Goal: Task Accomplishment & Management: Manage account settings

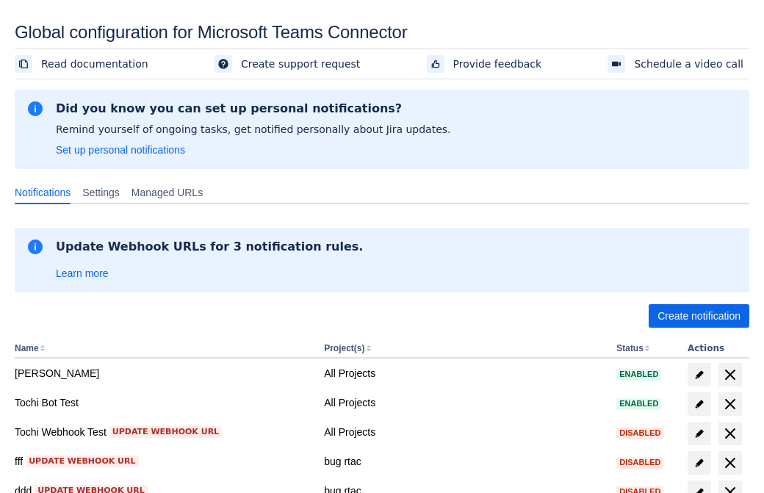
click at [699, 316] on span "Create notification" at bounding box center [699, 316] width 83 height 24
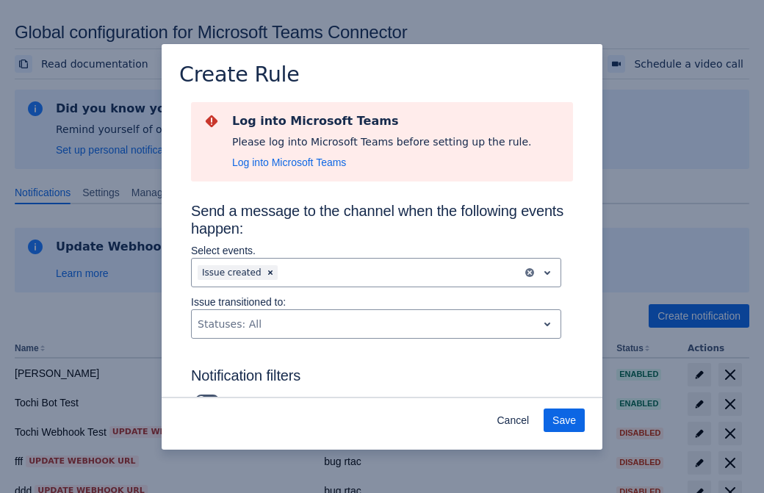
type input "RuleName-91914New Rule (44)"
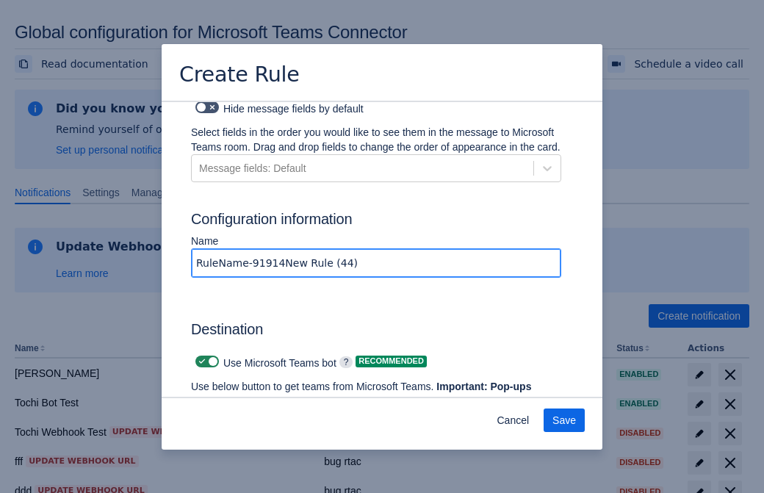
scroll to position [1114, 0]
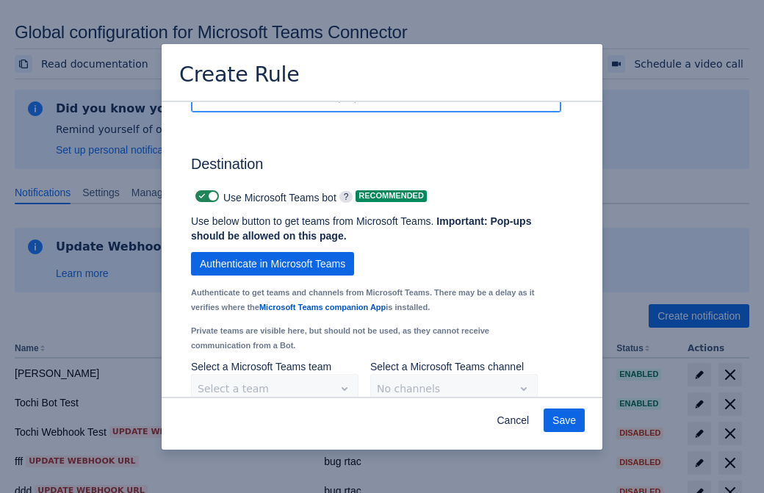
click at [273, 252] on span "Authenticate in Microsoft Teams" at bounding box center [273, 264] width 146 height 24
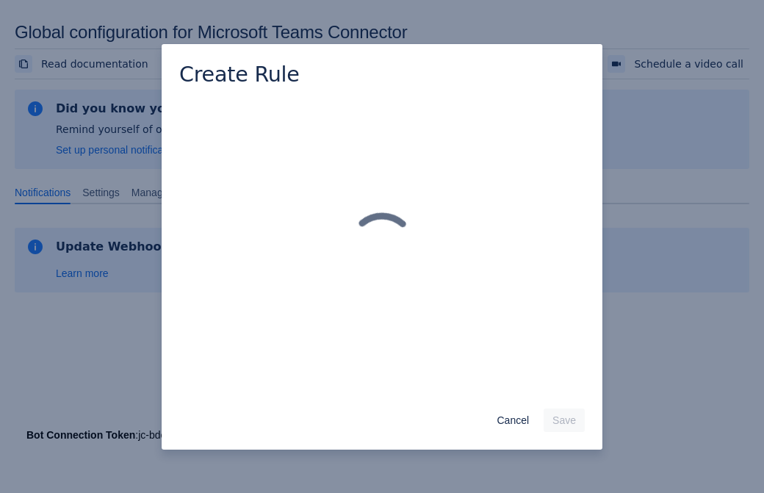
scroll to position [0, 0]
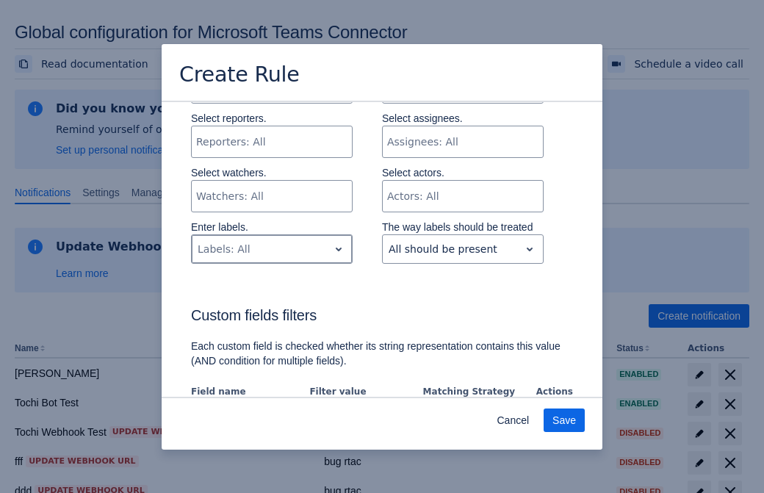
click at [271, 249] on div "Scrollable content" at bounding box center [260, 249] width 125 height 18
type input "91914_label"
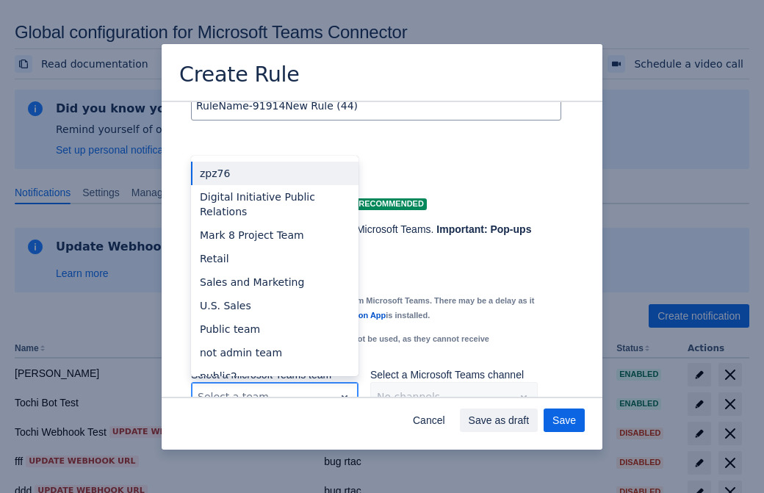
click at [274, 247] on div "Retail" at bounding box center [275, 259] width 168 height 24
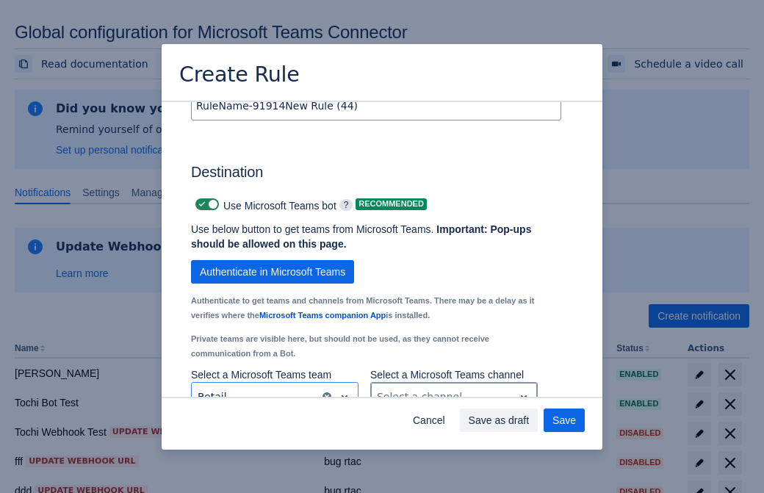
click at [454, 388] on div "Scrollable content" at bounding box center [442, 397] width 131 height 18
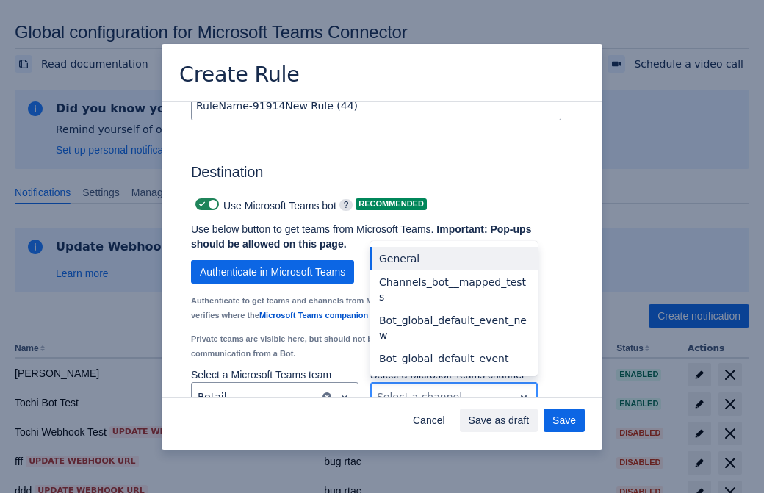
click at [454, 347] on div "Bot_global_default_event" at bounding box center [454, 359] width 168 height 24
click at [530, 420] on span "Save as draft" at bounding box center [499, 421] width 61 height 24
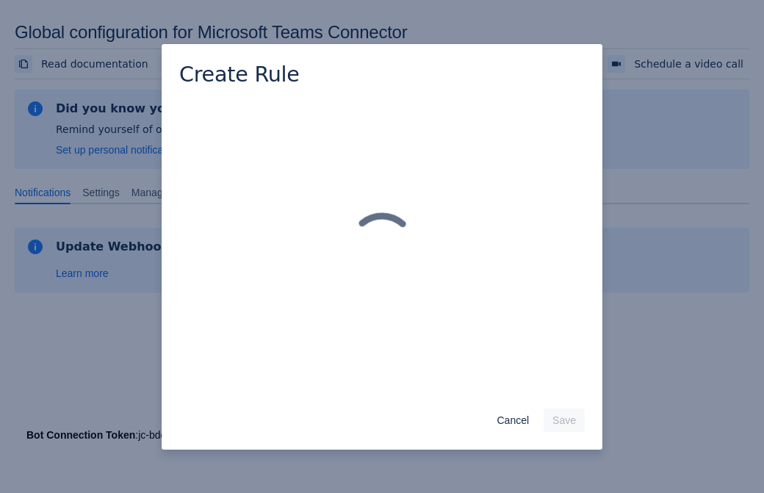
scroll to position [0, 0]
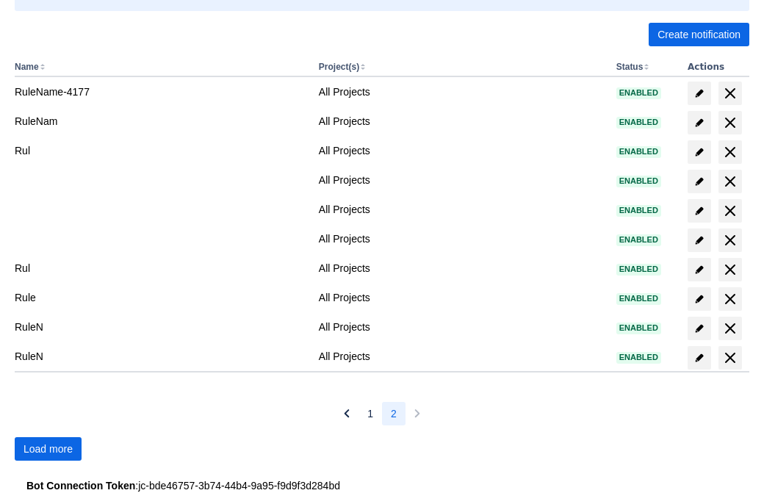
click at [48, 449] on span "Load more" at bounding box center [48, 449] width 49 height 24
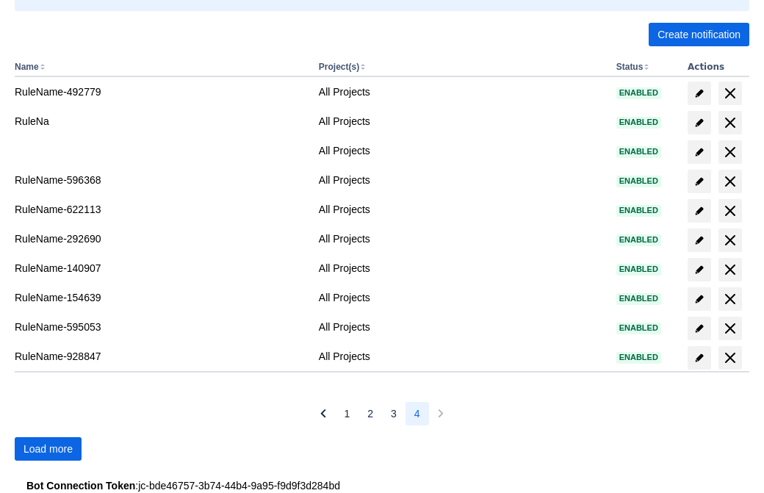
click at [48, 449] on span "Load more" at bounding box center [48, 449] width 49 height 24
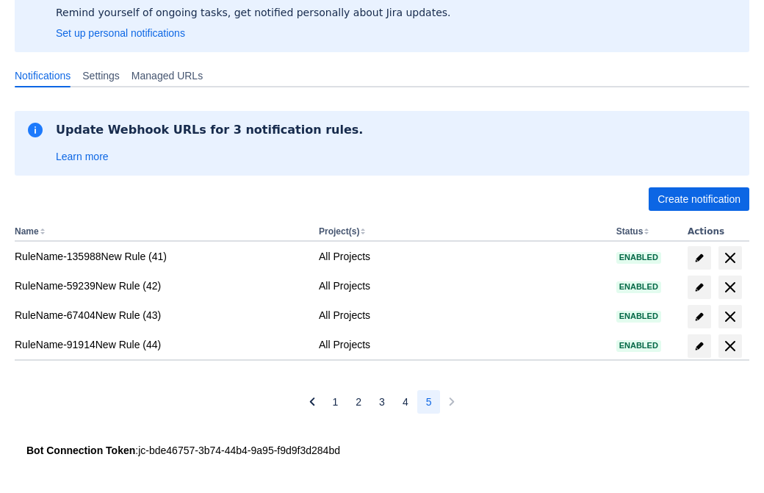
scroll to position [117, 0]
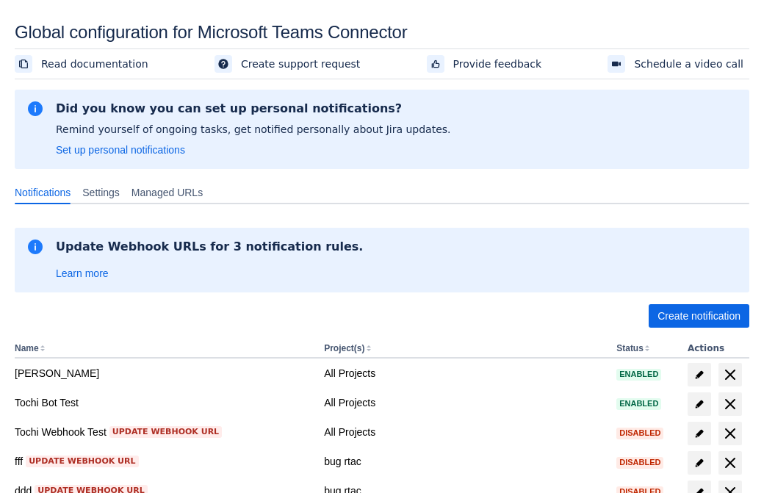
scroll to position [282, 0]
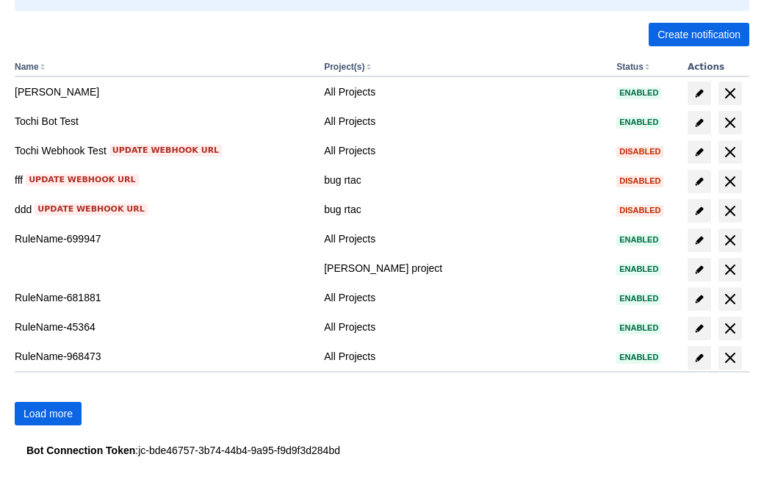
click at [48, 414] on span "Load more" at bounding box center [48, 414] width 49 height 24
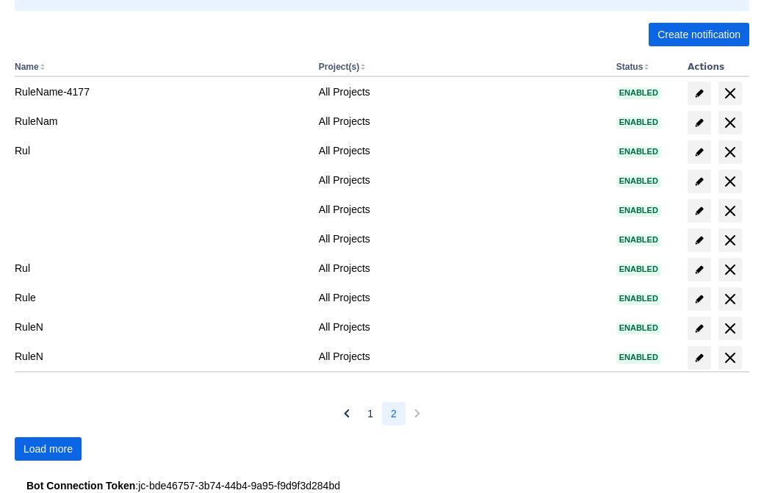
click at [48, 449] on span "Load more" at bounding box center [48, 449] width 49 height 24
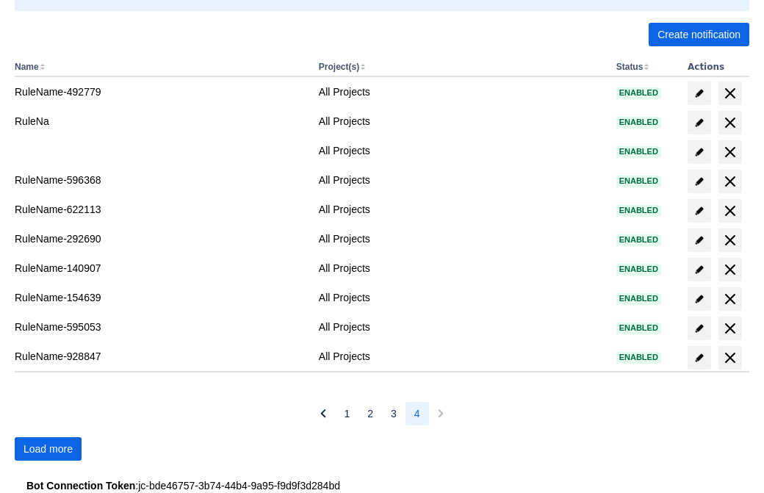
click at [48, 449] on span "Load more" at bounding box center [48, 449] width 49 height 24
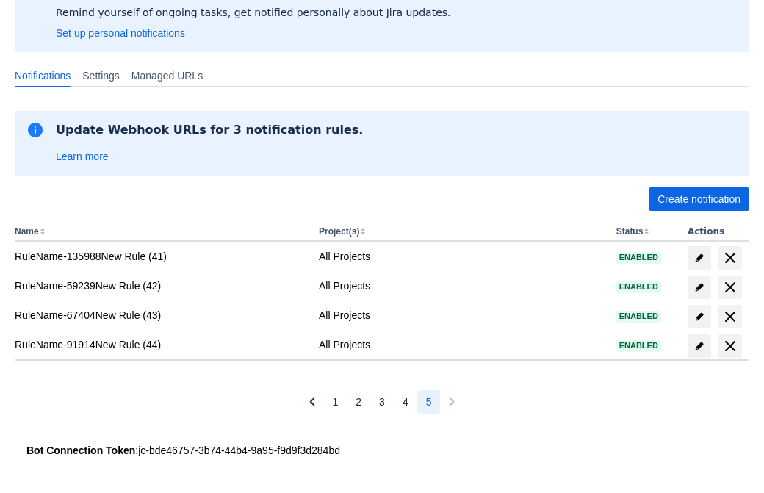
scroll to position [117, 0]
click at [730, 346] on span "delete" at bounding box center [731, 346] width 18 height 18
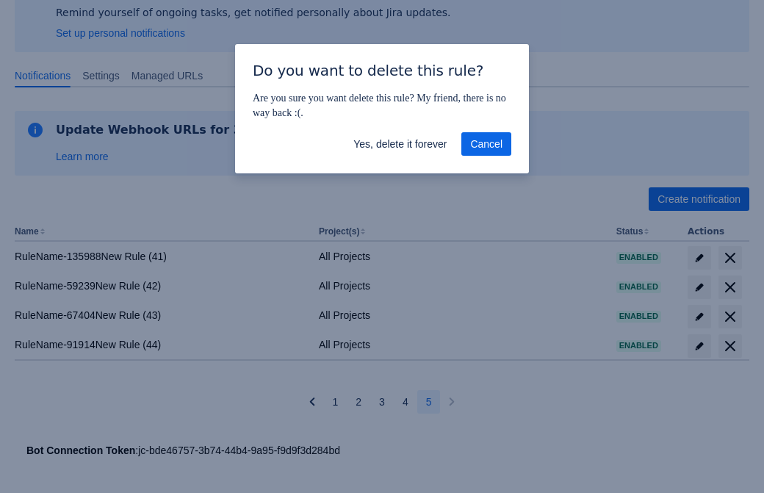
click at [400, 144] on span "Yes, delete it forever" at bounding box center [400, 144] width 93 height 24
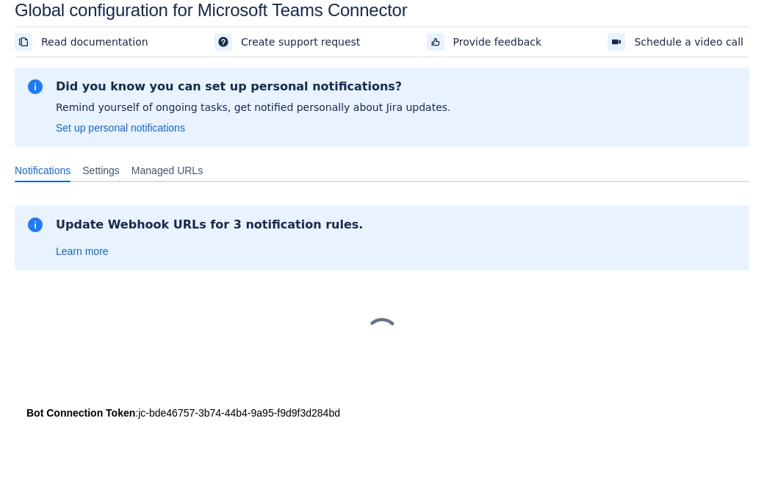
scroll to position [22, 0]
